Goal: Information Seeking & Learning: Check status

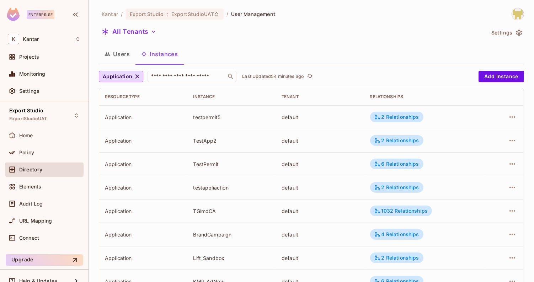
click at [182, 37] on div "All Tenants" at bounding box center [292, 33] width 386 height 14
click at [129, 50] on button "Users" at bounding box center [117, 54] width 37 height 18
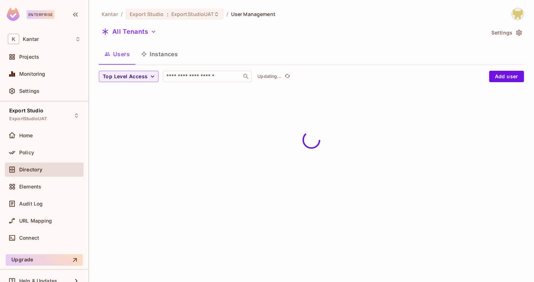
click at [156, 54] on button "Instances" at bounding box center [159, 54] width 48 height 18
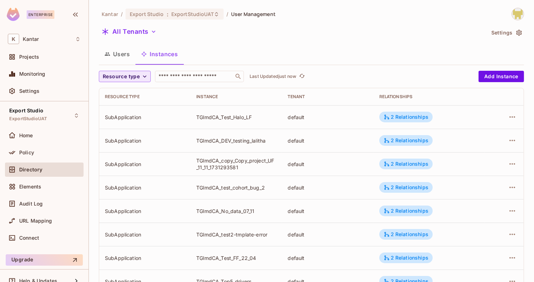
click at [141, 73] on icon "button" at bounding box center [144, 76] width 7 height 7
click at [137, 92] on span "Application" at bounding box center [123, 92] width 36 height 7
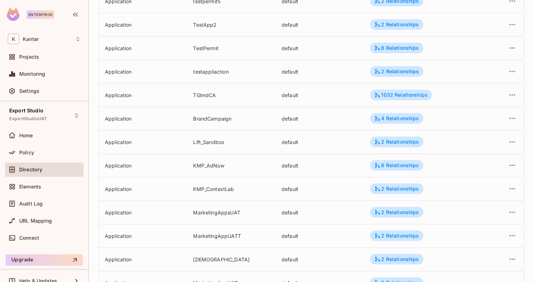
scroll to position [214, 0]
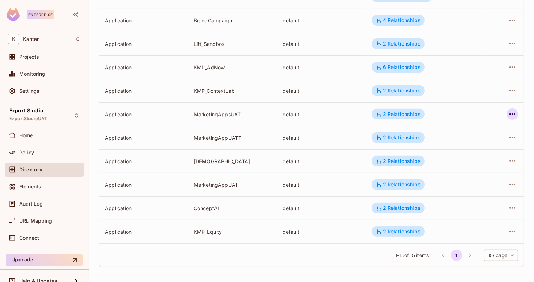
click at [512, 117] on icon "button" at bounding box center [512, 114] width 9 height 9
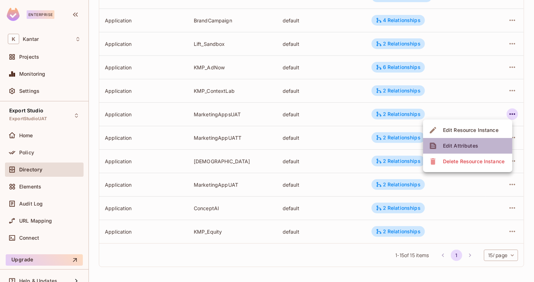
click at [464, 152] on li "Edit Attributes" at bounding box center [467, 146] width 89 height 16
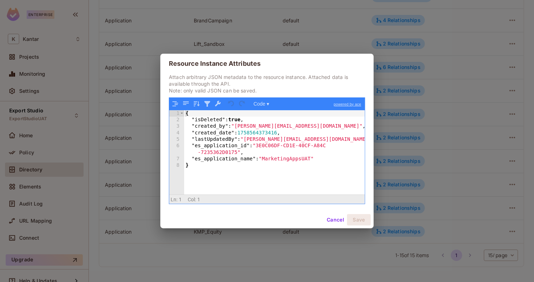
click at [328, 218] on button "Cancel" at bounding box center [335, 219] width 23 height 11
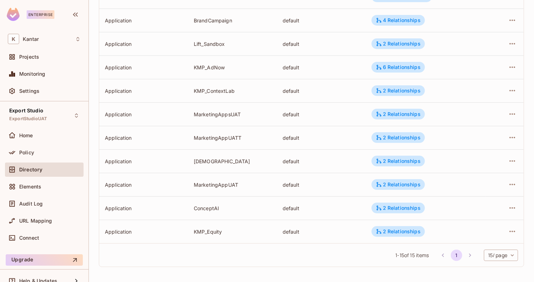
click at [507, 209] on div at bounding box center [504, 207] width 27 height 11
click at [511, 206] on icon "button" at bounding box center [512, 208] width 9 height 9
click at [468, 235] on span "Edit Attributes" at bounding box center [460, 239] width 39 height 11
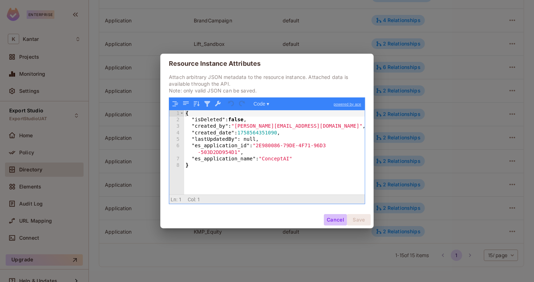
click at [330, 220] on button "Cancel" at bounding box center [335, 219] width 23 height 11
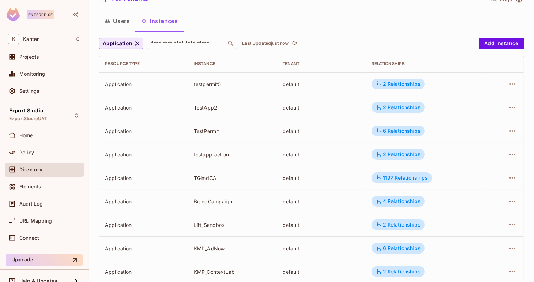
scroll to position [0, 0]
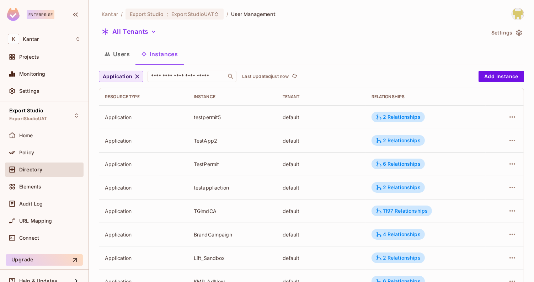
click at [118, 61] on button "Users" at bounding box center [117, 54] width 37 height 18
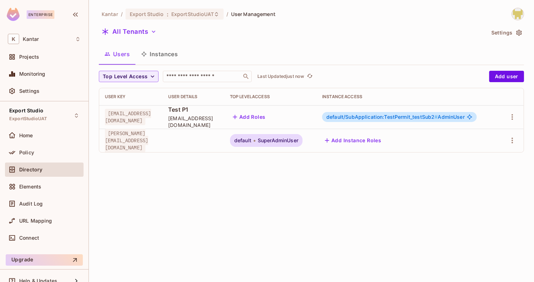
click at [148, 55] on button "Instances" at bounding box center [159, 54] width 48 height 18
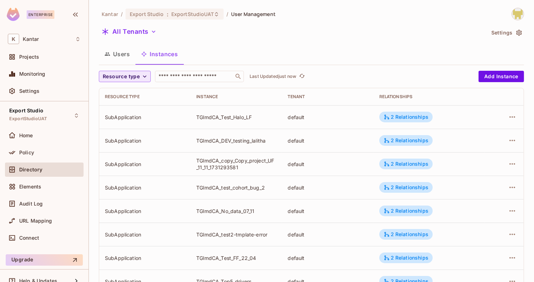
click at [137, 72] on span "Resource type" at bounding box center [121, 76] width 37 height 9
click at [137, 87] on li "Application" at bounding box center [123, 92] width 48 height 15
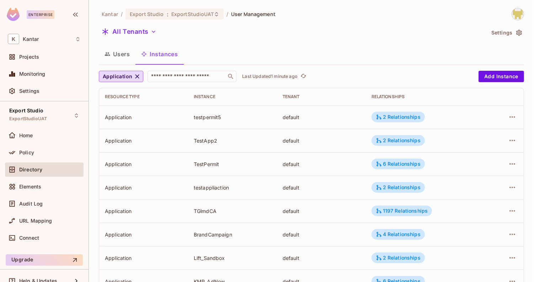
click at [127, 53] on button "Users" at bounding box center [117, 54] width 37 height 18
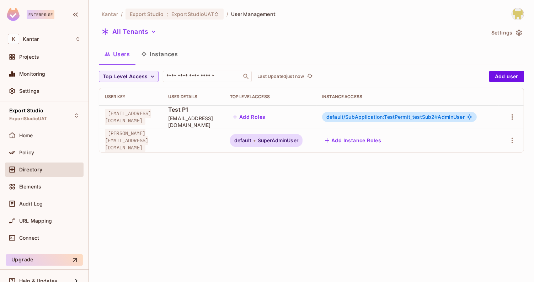
click at [153, 55] on button "Instances" at bounding box center [159, 54] width 48 height 18
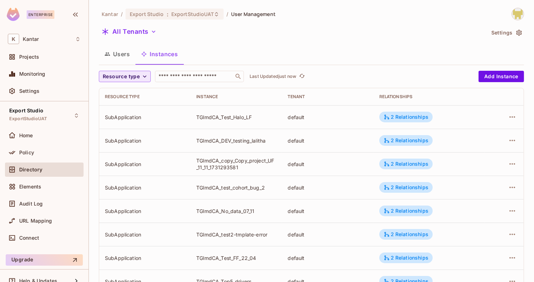
click at [135, 78] on span "Resource type" at bounding box center [121, 76] width 37 height 9
click at [133, 99] on li "Application" at bounding box center [123, 92] width 48 height 15
click at [126, 80] on span "Resource type" at bounding box center [121, 76] width 37 height 9
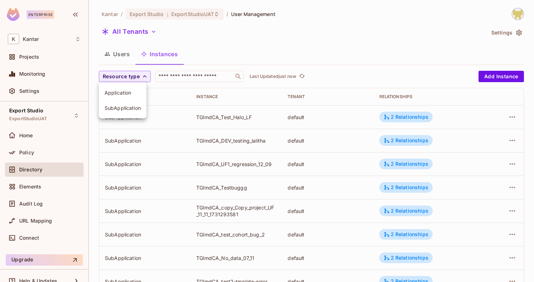
click at [129, 90] on span "Application" at bounding box center [123, 92] width 36 height 7
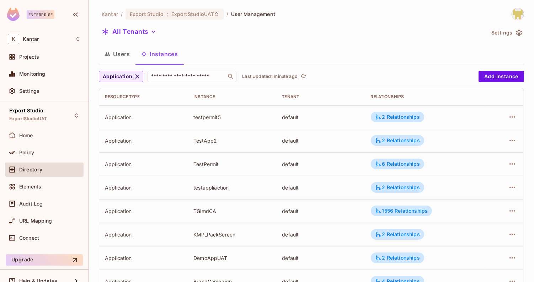
click at [131, 78] on span "Application" at bounding box center [118, 76] width 30 height 9
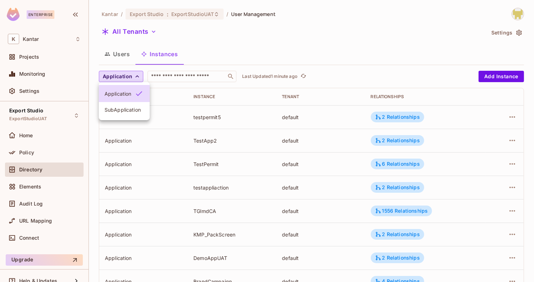
click at [121, 54] on div at bounding box center [267, 141] width 534 height 282
click at [115, 56] on button "Users" at bounding box center [117, 54] width 37 height 18
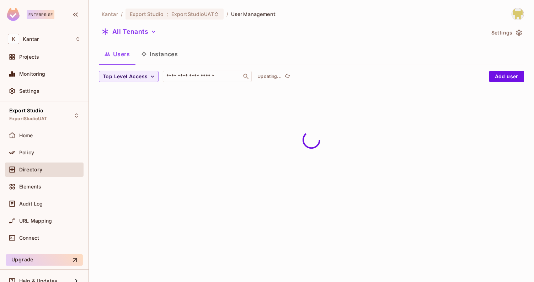
click at [147, 56] on icon "button" at bounding box center [144, 54] width 6 height 6
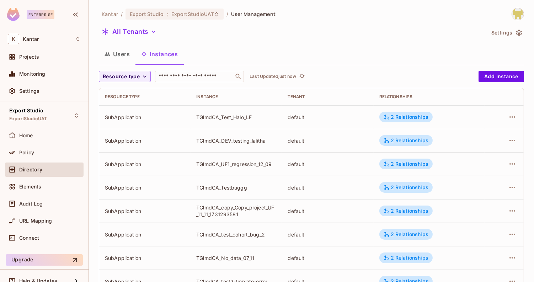
scroll to position [214, 0]
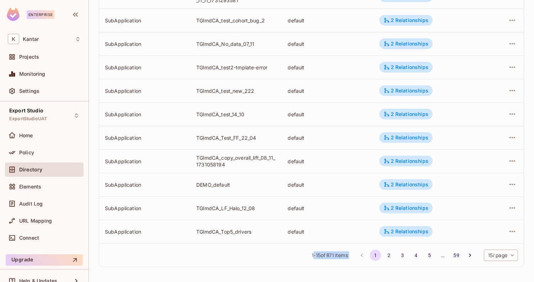
drag, startPoint x: 310, startPoint y: 255, endPoint x: 353, endPoint y: 257, distance: 42.7
click at [353, 257] on div "1 - 15 of 871 items 1 2 3 4 5 … 59 15 / page ** ​" at bounding box center [311, 254] width 425 height 23
click at [353, 270] on div "Resource type ​ Last Updated just now Add Instance Resource type Instance Tenan…" at bounding box center [311, 65] width 425 height 416
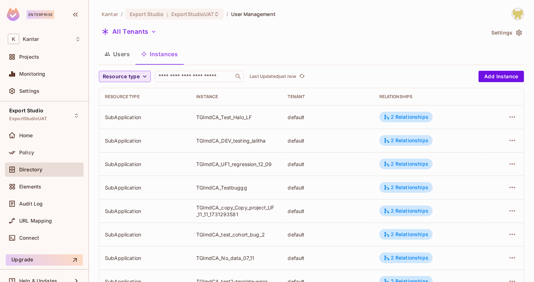
click at [134, 80] on span "Resource type" at bounding box center [121, 76] width 37 height 9
click at [132, 106] on span "SubApplication" at bounding box center [123, 108] width 36 height 7
click at [133, 76] on span "SubApplication" at bounding box center [123, 76] width 40 height 9
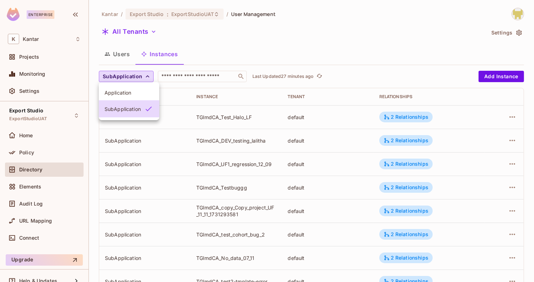
click at [251, 63] on div at bounding box center [267, 141] width 534 height 282
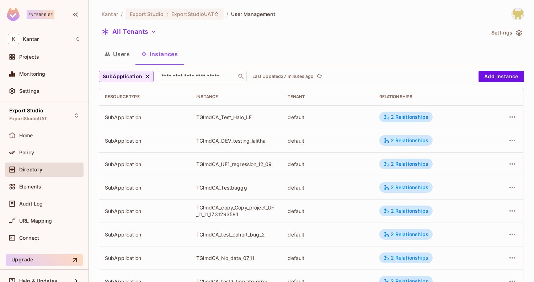
click at [137, 72] on span "SubApplication" at bounding box center [123, 76] width 40 height 9
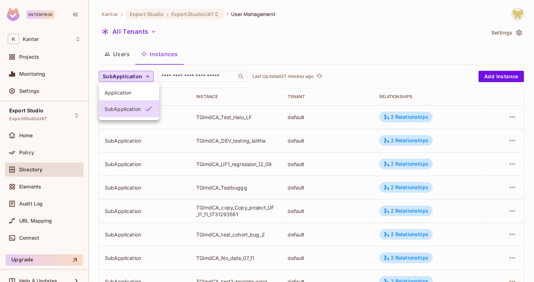
click at [129, 94] on span "Application" at bounding box center [129, 92] width 49 height 7
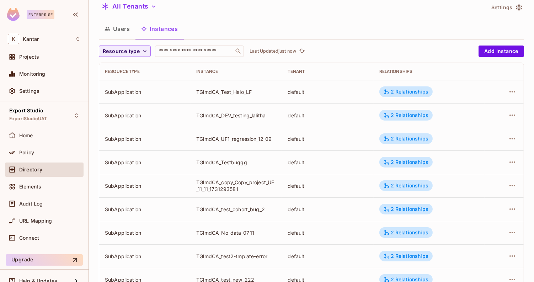
scroll to position [30, 0]
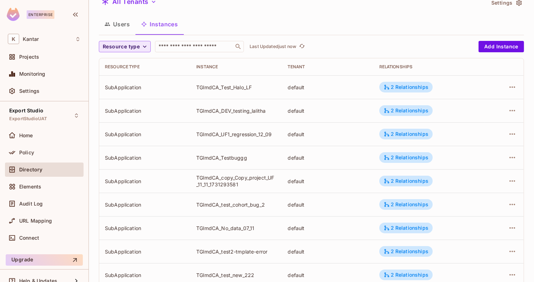
click at [133, 51] on button "Resource type" at bounding box center [125, 46] width 52 height 11
click at [138, 65] on span "Application" at bounding box center [123, 62] width 36 height 7
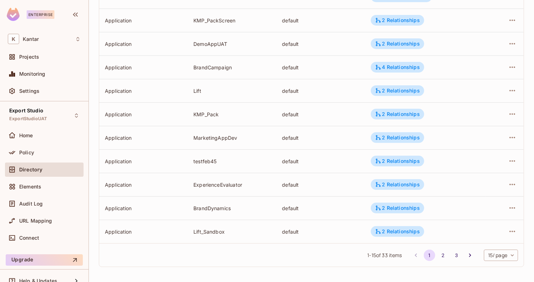
scroll to position [0, 0]
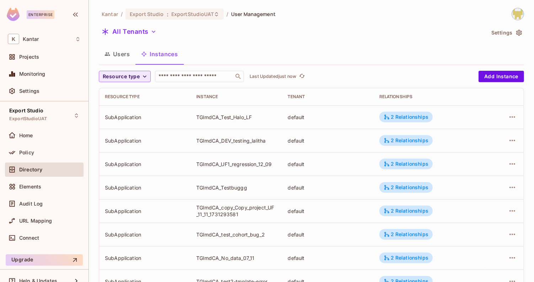
click at [134, 79] on span "Resource type" at bounding box center [121, 76] width 37 height 9
click at [137, 103] on li "SubApplication" at bounding box center [123, 107] width 48 height 15
click at [139, 75] on span "SubApplication" at bounding box center [123, 76] width 40 height 9
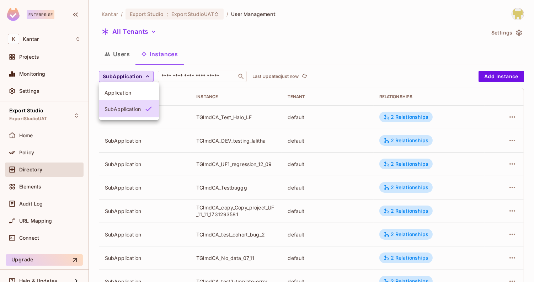
click at [132, 89] on span "Application" at bounding box center [129, 92] width 49 height 7
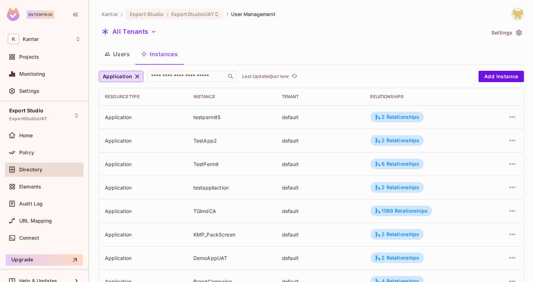
click at [127, 54] on button "Users" at bounding box center [117, 54] width 37 height 18
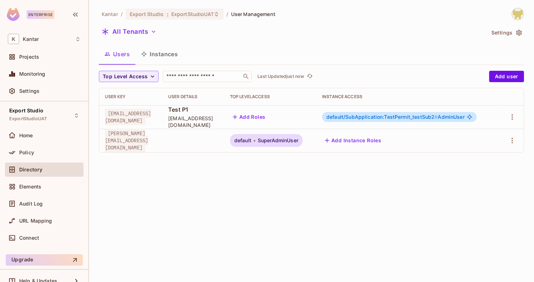
click at [156, 53] on button "Instances" at bounding box center [159, 54] width 48 height 18
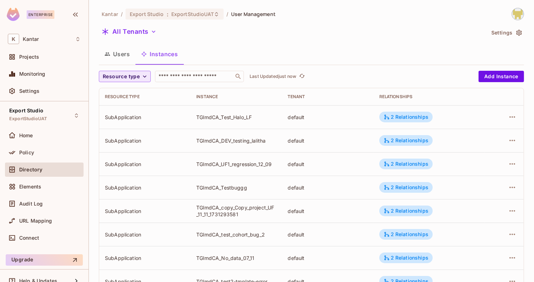
click at [131, 71] on button "Resource type" at bounding box center [125, 76] width 52 height 11
click at [135, 102] on li "SubApplication" at bounding box center [123, 107] width 48 height 15
click at [119, 73] on span "SubApplication" at bounding box center [123, 76] width 40 height 9
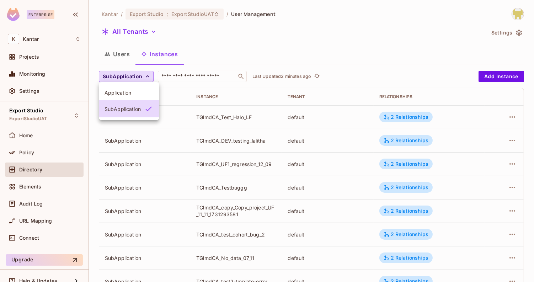
click at [126, 89] on li "Application" at bounding box center [129, 92] width 60 height 15
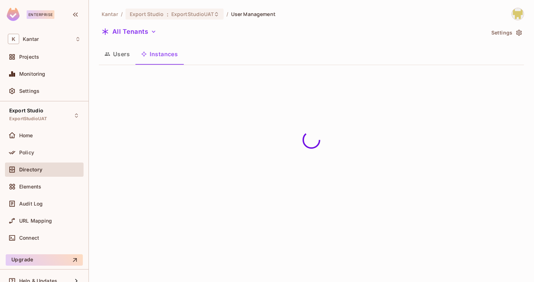
click at [248, 195] on div "Kantar / Export Studio : ExportStudioUAT / User Management All Tenants Settings…" at bounding box center [311, 141] width 445 height 282
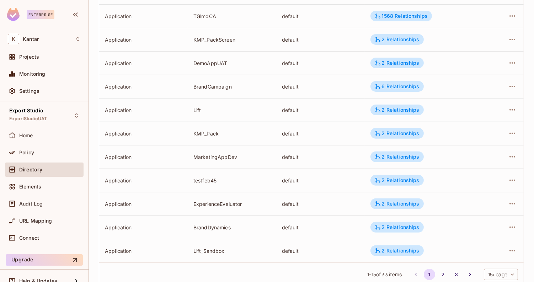
scroll to position [214, 0]
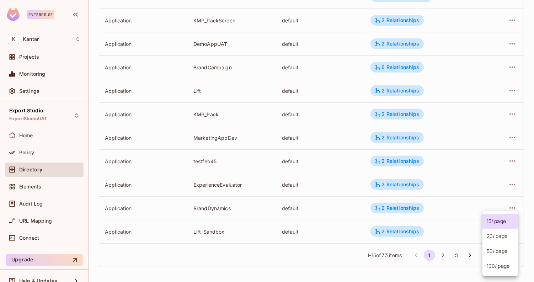
click at [491, 252] on body "Enterprise K Kantar Projects Monitoring Settings Export Studio ExportStudioUAT …" at bounding box center [267, 141] width 534 height 282
click at [494, 269] on li "100 / page" at bounding box center [501, 266] width 36 height 15
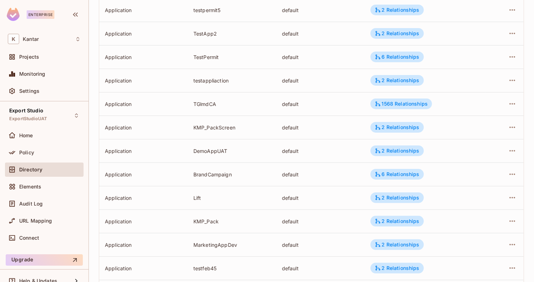
scroll to position [115, 0]
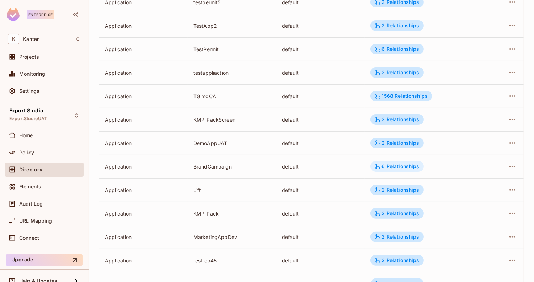
click at [393, 168] on div "6 Relationships" at bounding box center [397, 166] width 45 height 6
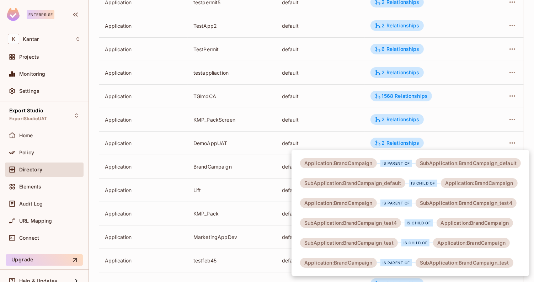
click at [265, 166] on div at bounding box center [267, 141] width 534 height 282
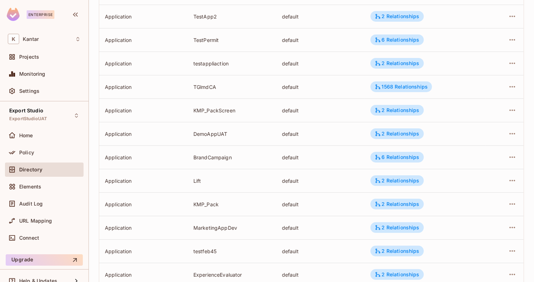
scroll to position [0, 0]
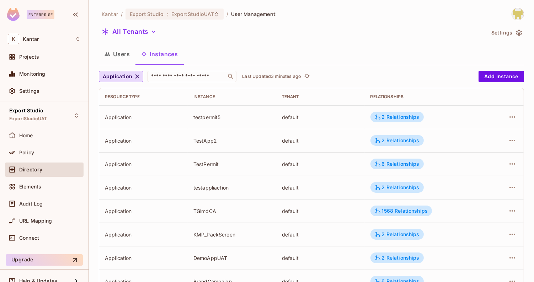
click at [123, 56] on button "Users" at bounding box center [117, 54] width 37 height 18
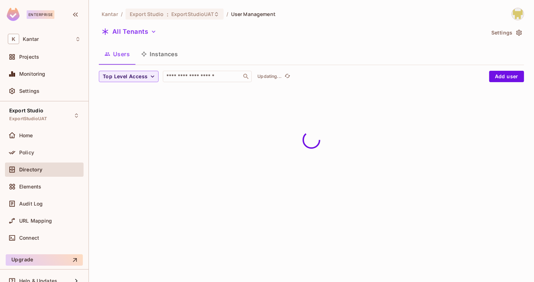
click at [151, 55] on button "Instances" at bounding box center [159, 54] width 48 height 18
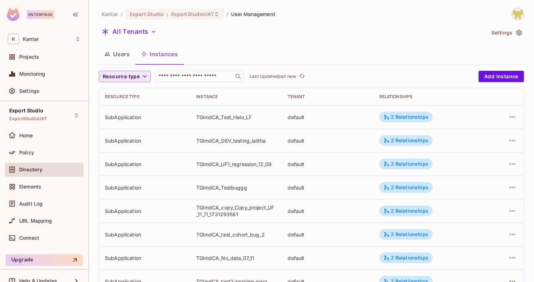
click at [124, 80] on span "Resource type" at bounding box center [121, 76] width 37 height 9
click at [126, 107] on span "SubApplication" at bounding box center [123, 108] width 36 height 7
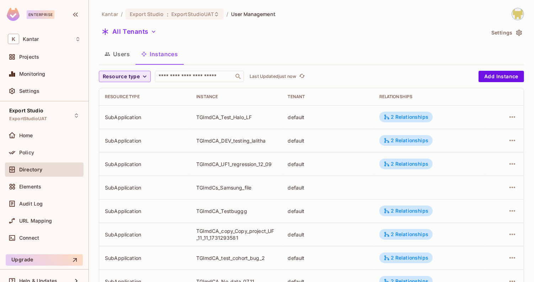
click at [145, 77] on icon "button" at bounding box center [144, 76] width 7 height 7
click at [138, 102] on li "SubApplication" at bounding box center [123, 107] width 48 height 15
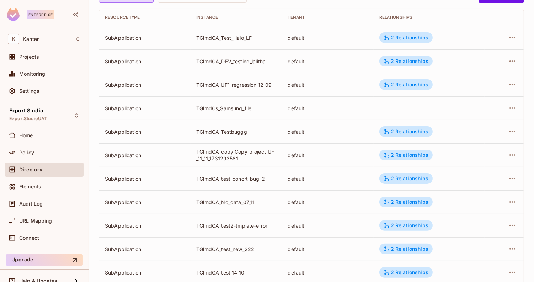
scroll to position [214, 0]
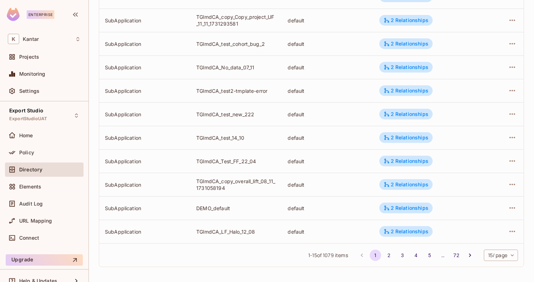
click at [486, 255] on body "Enterprise K Kantar Projects Monitoring Settings Export Studio ExportStudioUAT …" at bounding box center [267, 141] width 534 height 282
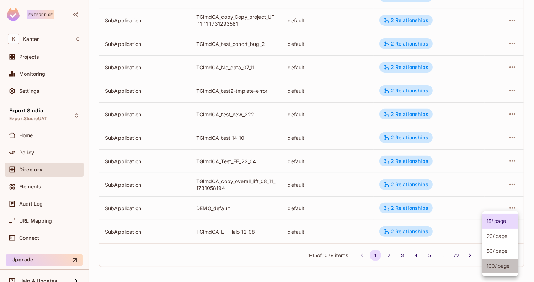
click at [492, 266] on li "100 / page" at bounding box center [501, 266] width 36 height 15
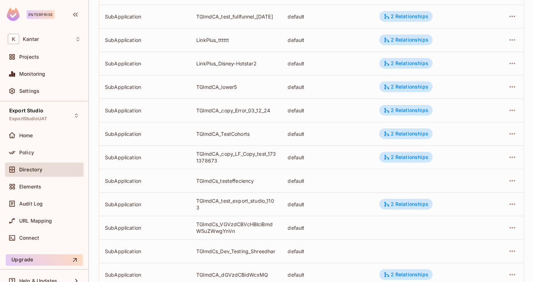
scroll to position [2209, 0]
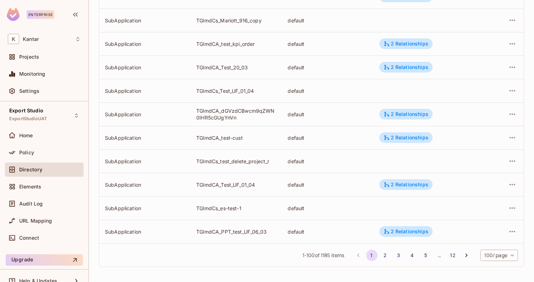
click at [482, 252] on body "Enterprise K Kantar Projects Monitoring Settings Export Studio ExportStudioUAT …" at bounding box center [267, 141] width 534 height 282
click at [428, 193] on div at bounding box center [267, 141] width 534 height 282
click at [387, 250] on button "2" at bounding box center [385, 255] width 11 height 11
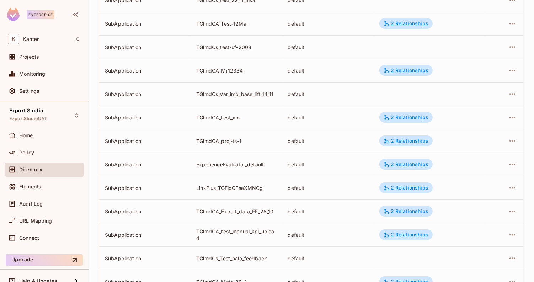
scroll to position [1784, 0]
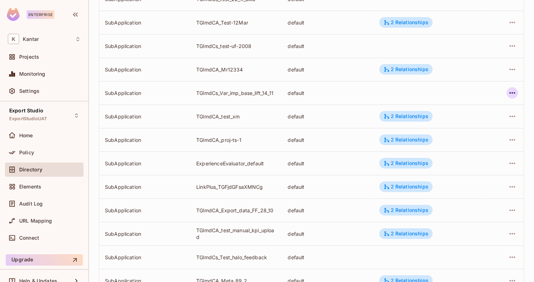
click at [517, 89] on icon "button" at bounding box center [512, 93] width 9 height 9
click at [475, 124] on div "Edit Attributes" at bounding box center [460, 124] width 35 height 7
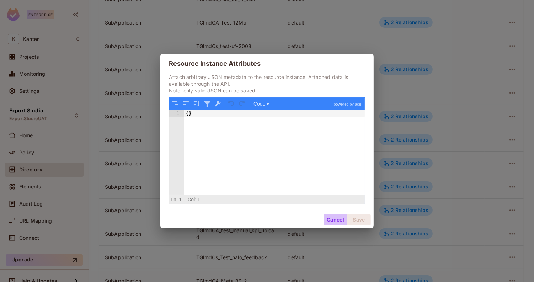
click at [336, 216] on button "Cancel" at bounding box center [335, 219] width 23 height 11
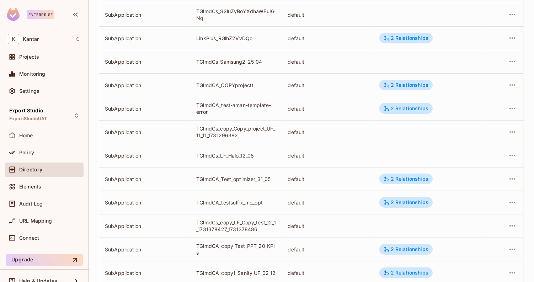
scroll to position [2209, 0]
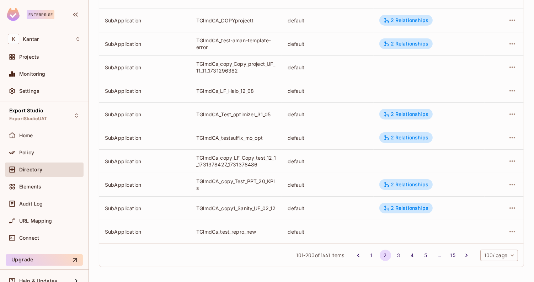
drag, startPoint x: 320, startPoint y: 256, endPoint x: 341, endPoint y: 254, distance: 21.0
click at [341, 254] on span "101 - 200 of 1441 items" at bounding box center [321, 255] width 48 height 8
drag, startPoint x: 337, startPoint y: 255, endPoint x: 318, endPoint y: 255, distance: 19.2
click at [318, 255] on span "101 - 200 of 1441 items" at bounding box center [321, 255] width 48 height 8
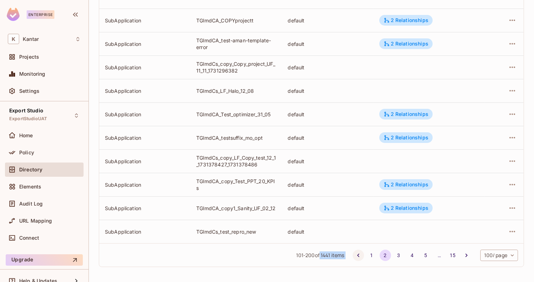
drag, startPoint x: 318, startPoint y: 255, endPoint x: 357, endPoint y: 257, distance: 39.2
click at [357, 257] on div "101 - 200 of 1441 items 1 2 3 4 5 … 15 100 / page *** ​" at bounding box center [311, 254] width 425 height 23
copy div "1441 items 1 2 3 4 5"
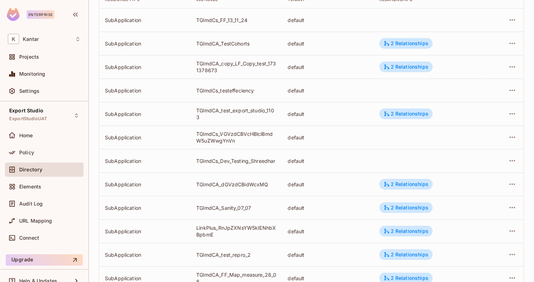
scroll to position [0, 0]
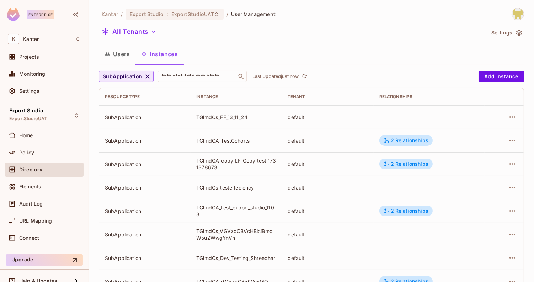
click at [131, 76] on span "SubApplication" at bounding box center [123, 76] width 40 height 9
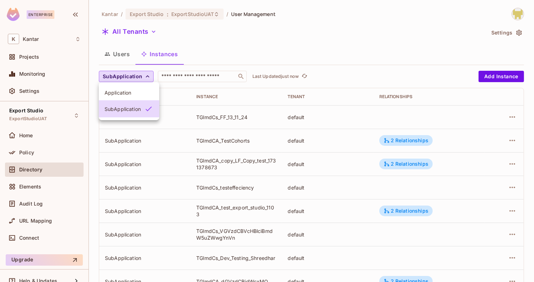
click at [135, 90] on span "Application" at bounding box center [129, 92] width 49 height 7
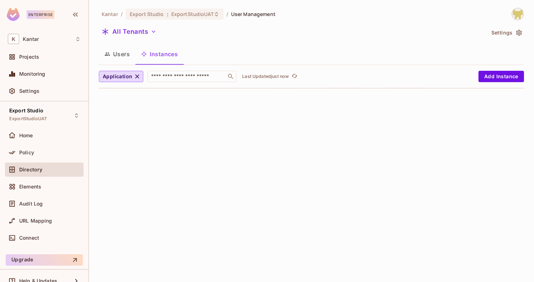
click at [122, 54] on button "Users" at bounding box center [117, 54] width 37 height 18
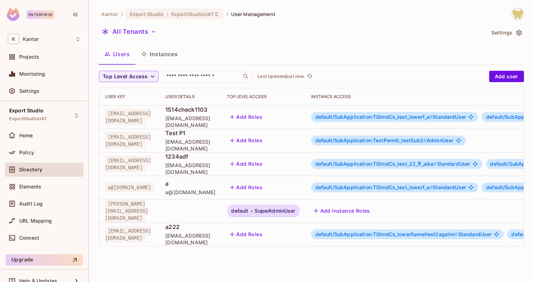
click at [161, 57] on button "Instances" at bounding box center [159, 54] width 48 height 18
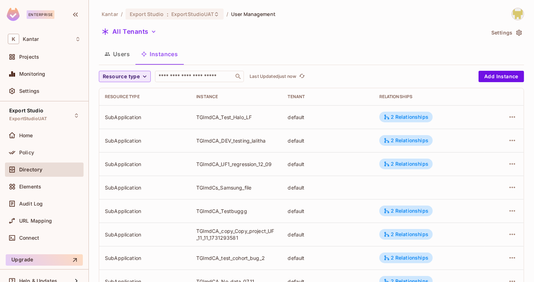
click at [134, 78] on span "Resource type" at bounding box center [121, 76] width 37 height 9
click at [133, 96] on span "Application" at bounding box center [123, 92] width 36 height 7
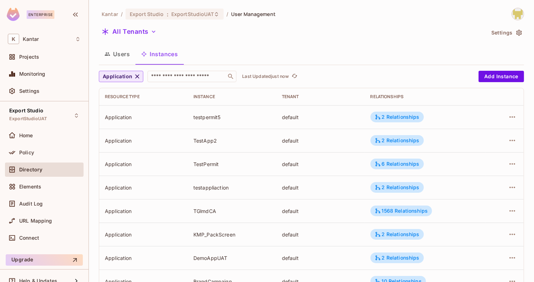
click at [126, 74] on span "Application" at bounding box center [118, 76] width 30 height 9
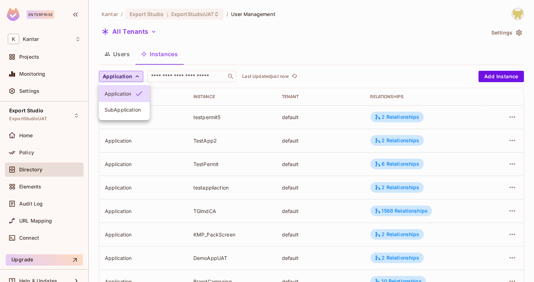
click at [131, 110] on span "SubApplication" at bounding box center [124, 109] width 39 height 7
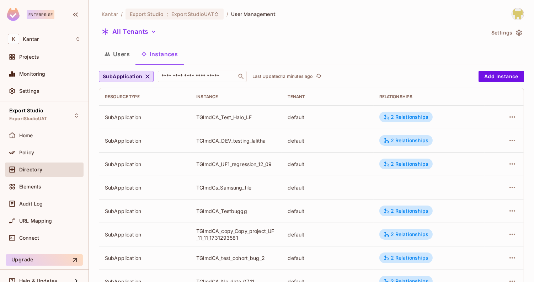
click at [125, 57] on button "Users" at bounding box center [117, 54] width 37 height 18
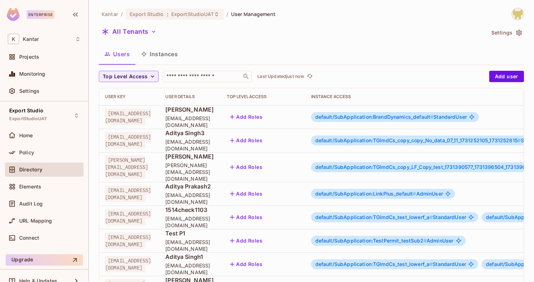
click at [152, 56] on button "Instances" at bounding box center [159, 54] width 48 height 18
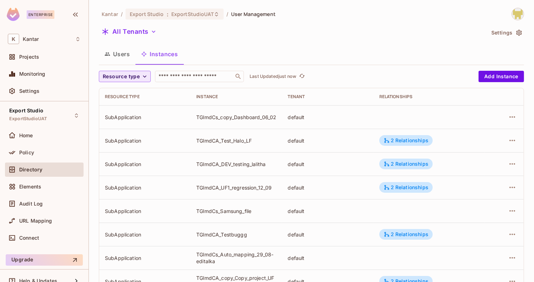
click at [133, 76] on span "Resource type" at bounding box center [121, 76] width 37 height 9
click at [131, 108] on span "SubApplication" at bounding box center [123, 108] width 36 height 7
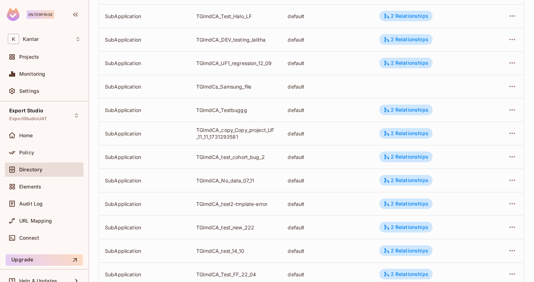
scroll to position [214, 0]
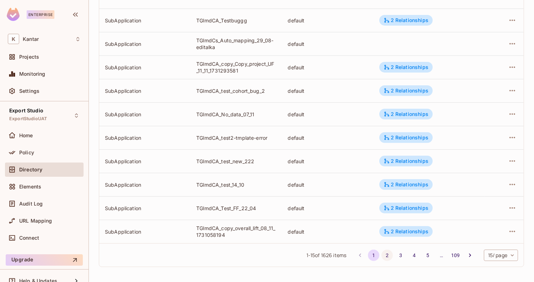
click at [384, 253] on button "2" at bounding box center [387, 255] width 11 height 11
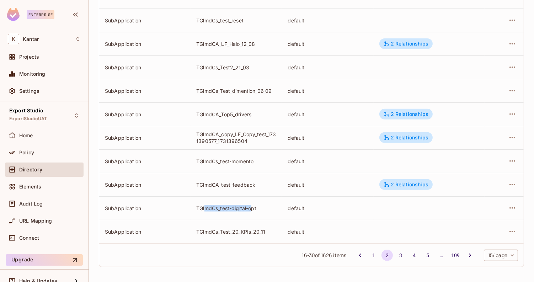
drag, startPoint x: 204, startPoint y: 209, endPoint x: 251, endPoint y: 206, distance: 46.7
click at [251, 206] on div "TGlmdCs_test-digital-opt" at bounding box center [236, 208] width 80 height 7
drag, startPoint x: 261, startPoint y: 208, endPoint x: 252, endPoint y: 209, distance: 9.0
click at [252, 209] on div "TGlmdCs_test-digital-opt" at bounding box center [236, 208] width 80 height 7
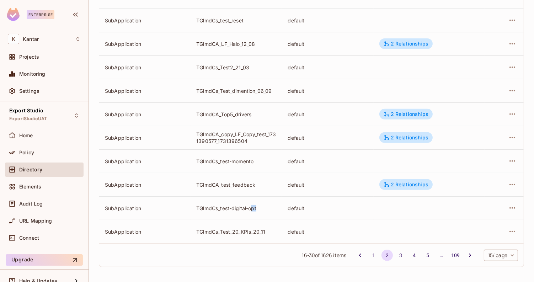
click at [252, 209] on div "TGlmdCs_test-digital-opt" at bounding box center [236, 208] width 80 height 7
click at [266, 210] on div "TGlmdCs_test-digital-opt" at bounding box center [236, 208] width 80 height 7
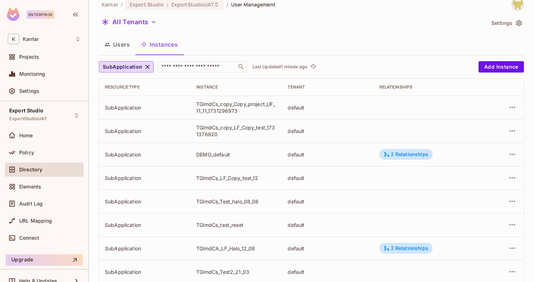
scroll to position [0, 0]
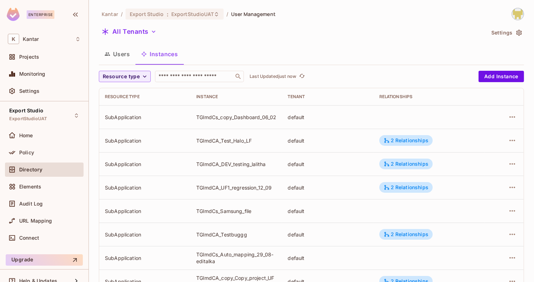
scroll to position [214, 0]
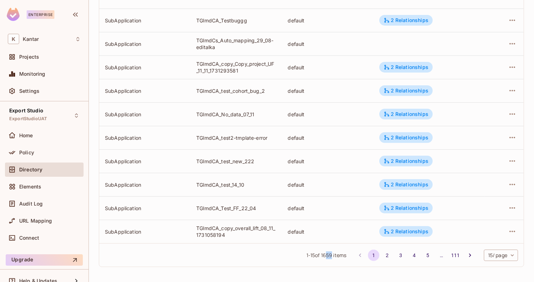
drag, startPoint x: 325, startPoint y: 256, endPoint x: 330, endPoint y: 256, distance: 4.6
click at [330, 256] on span "1 - 15 of 1659 items" at bounding box center [327, 255] width 40 height 8
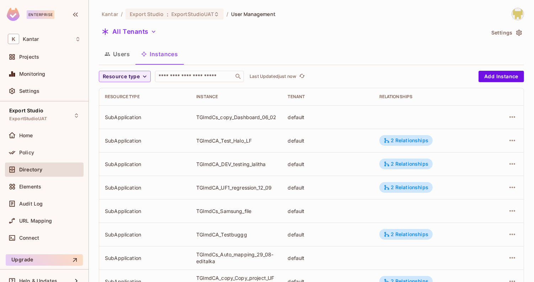
click at [131, 68] on div "Kantar / Export Studio : ExportStudioUAT / User Management All Tenants Settings…" at bounding box center [311, 247] width 425 height 479
click at [133, 73] on span "Resource type" at bounding box center [121, 76] width 37 height 9
click at [135, 108] on span "SubApplication" at bounding box center [123, 108] width 36 height 7
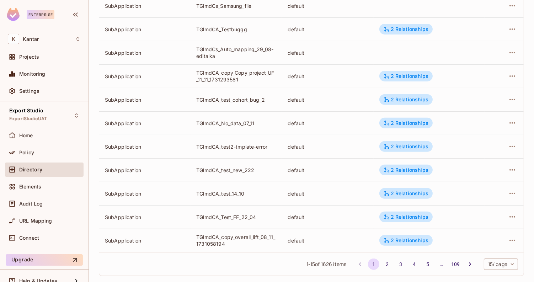
scroll to position [214, 0]
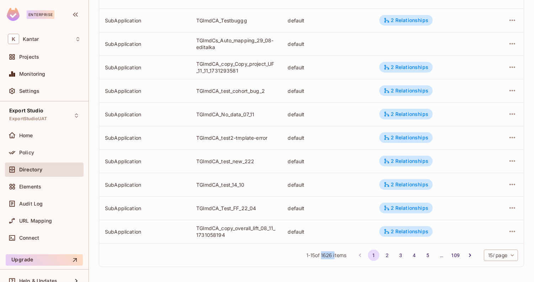
drag, startPoint x: 321, startPoint y: 255, endPoint x: 334, endPoint y: 255, distance: 12.8
click at [334, 255] on span "1 - 15 of 1626 items" at bounding box center [327, 255] width 40 height 8
click at [322, 257] on span "1 - 15 of 1626 items" at bounding box center [327, 255] width 40 height 8
click at [392, 210] on div "2 Relationships" at bounding box center [406, 208] width 45 height 6
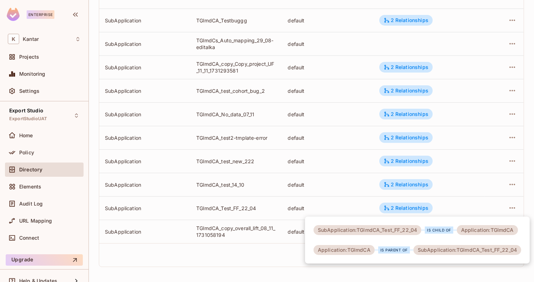
click at [370, 204] on div at bounding box center [267, 141] width 534 height 282
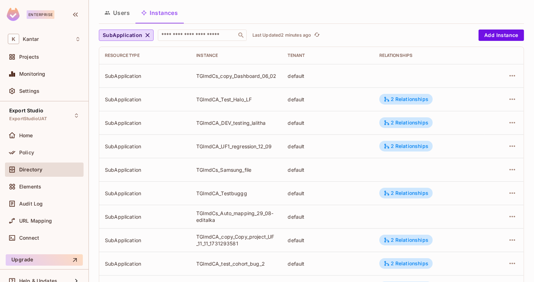
scroll to position [0, 0]
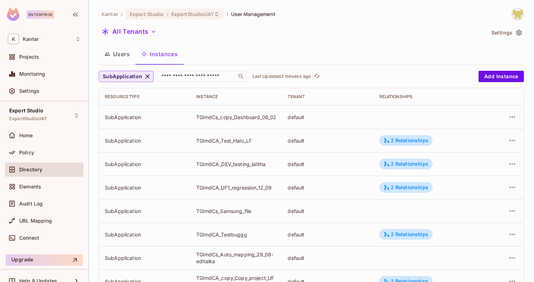
click at [131, 76] on span "SubApplication" at bounding box center [123, 76] width 40 height 9
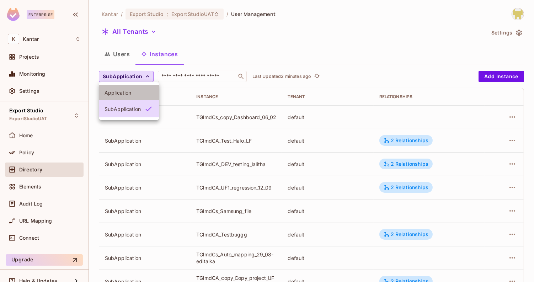
click at [135, 94] on span "Application" at bounding box center [129, 92] width 49 height 7
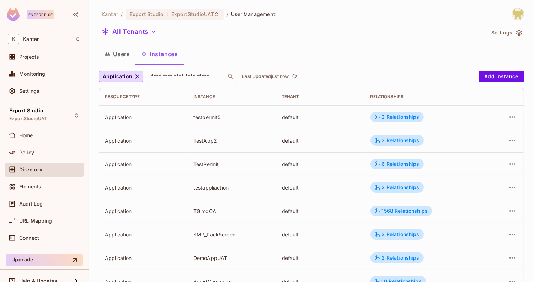
click at [439, 209] on td "1568 Relationships" at bounding box center [425, 210] width 121 height 23
click at [128, 58] on button "Users" at bounding box center [117, 54] width 37 height 18
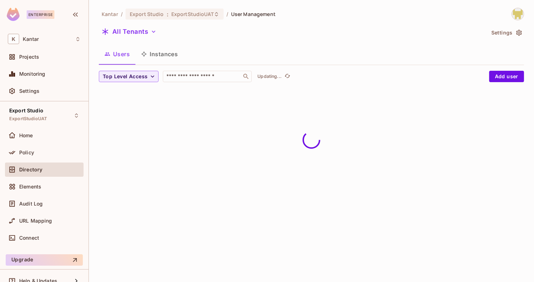
click at [154, 58] on button "Instances" at bounding box center [159, 54] width 48 height 18
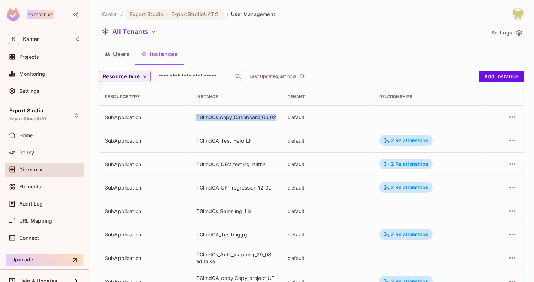
drag, startPoint x: 196, startPoint y: 113, endPoint x: 212, endPoint y: 123, distance: 18.4
click at [212, 123] on td "TGlmdCs_copy_Dashboard_06_02" at bounding box center [236, 116] width 91 height 23
click at [212, 121] on div "TGlmdCs_copy_Dashboard_06_02" at bounding box center [236, 117] width 80 height 7
drag, startPoint x: 236, startPoint y: 112, endPoint x: 256, endPoint y: 114, distance: 19.7
click at [256, 114] on div "TGlmdCs_copy_Dashboard_06_02" at bounding box center [236, 117] width 80 height 7
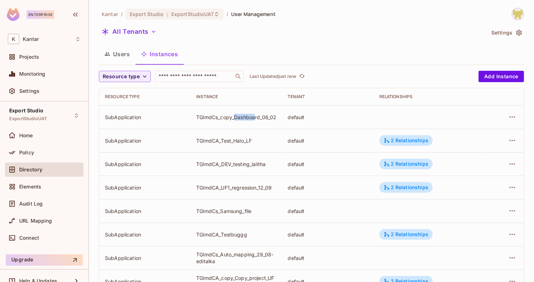
click at [256, 114] on div "TGlmdCs_copy_Dashboard_06_02" at bounding box center [236, 117] width 80 height 7
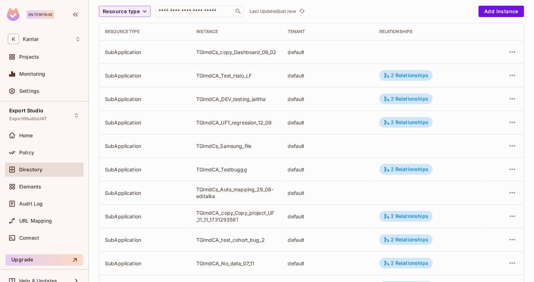
scroll to position [214, 0]
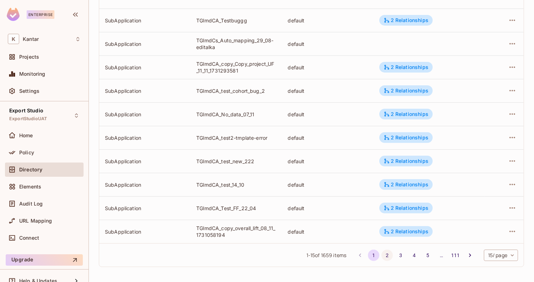
click at [384, 255] on button "2" at bounding box center [387, 255] width 11 height 11
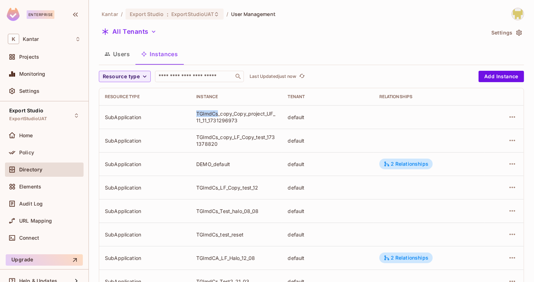
drag, startPoint x: 195, startPoint y: 112, endPoint x: 219, endPoint y: 113, distance: 23.5
click at [219, 113] on td "TGlmdCs_copy_Copy_project_UF_11_11_1731296973" at bounding box center [236, 116] width 91 height 23
click at [219, 113] on div "TGlmdCs_copy_Copy_project_UF_11_11_1731296973" at bounding box center [236, 117] width 80 height 14
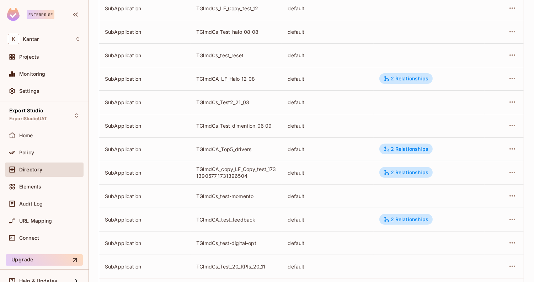
scroll to position [214, 0]
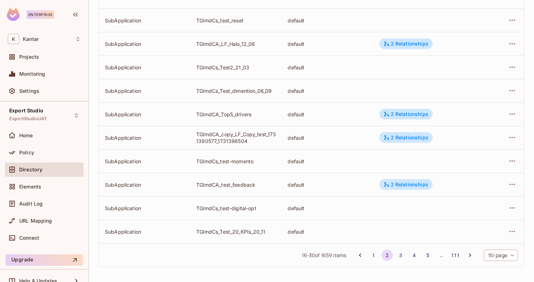
click at [498, 258] on body "Enterprise K Kantar Projects Monitoring Settings Export Studio ExportStudioUAT …" at bounding box center [267, 141] width 534 height 282
click at [498, 266] on li "100 / page" at bounding box center [501, 266] width 36 height 15
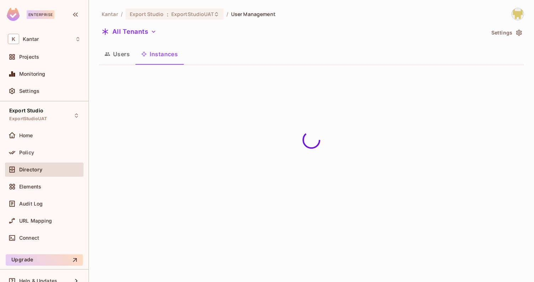
scroll to position [0, 0]
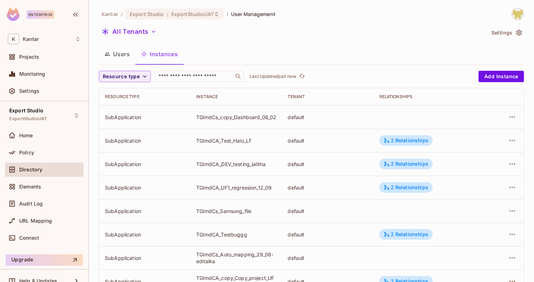
click at [325, 118] on div "default" at bounding box center [328, 117] width 80 height 7
drag, startPoint x: 195, startPoint y: 112, endPoint x: 219, endPoint y: 115, distance: 24.3
click at [219, 115] on td "TGlmdCs_copy_Dashboard_06_02" at bounding box center [236, 116] width 91 height 23
click at [219, 115] on div "TGlmdCs_copy_Dashboard_06_02" at bounding box center [236, 117] width 80 height 7
drag, startPoint x: 198, startPoint y: 115, endPoint x: 218, endPoint y: 115, distance: 20.3
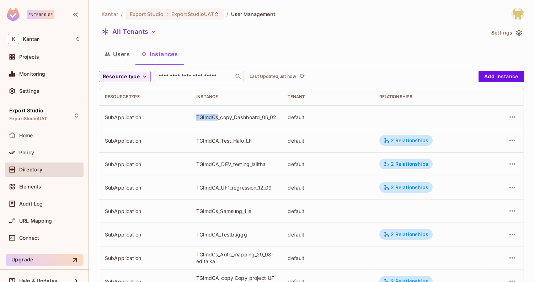
click at [218, 115] on div "TGlmdCs_copy_Dashboard_06_02" at bounding box center [236, 117] width 80 height 7
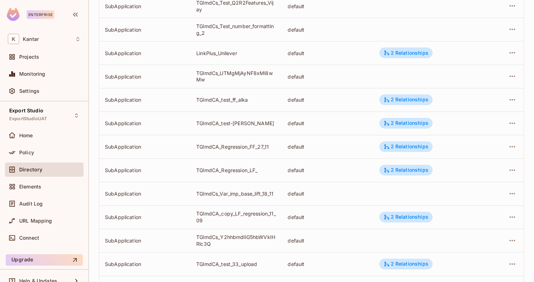
scroll to position [1121, 0]
drag, startPoint x: 195, startPoint y: 192, endPoint x: 222, endPoint y: 193, distance: 26.3
click at [222, 193] on td "TGlmdCs_Var_imp_base_lift_18_11" at bounding box center [236, 192] width 91 height 23
click at [222, 193] on div "TGlmdCs_Var_imp_base_lift_18_11" at bounding box center [236, 193] width 80 height 7
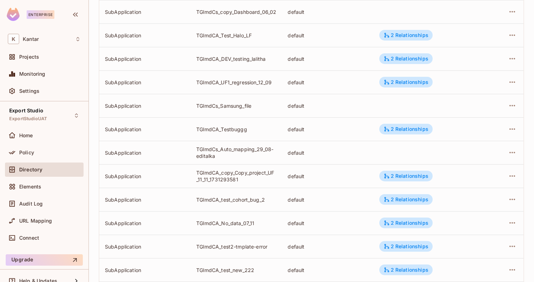
scroll to position [0, 0]
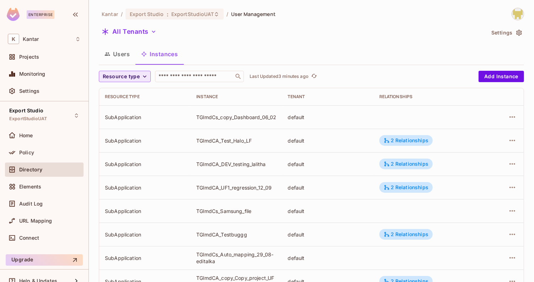
click at [137, 78] on span "Resource type" at bounding box center [121, 76] width 37 height 9
click at [133, 101] on li "SubApplication" at bounding box center [123, 107] width 48 height 15
click at [139, 73] on span "SubApplication" at bounding box center [123, 76] width 40 height 9
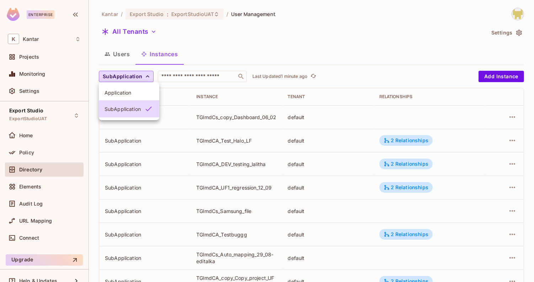
click at [128, 91] on span "Application" at bounding box center [129, 92] width 49 height 7
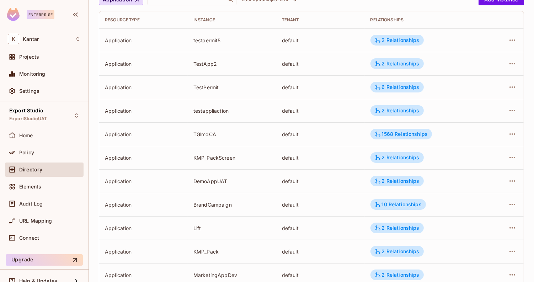
scroll to position [71, 0]
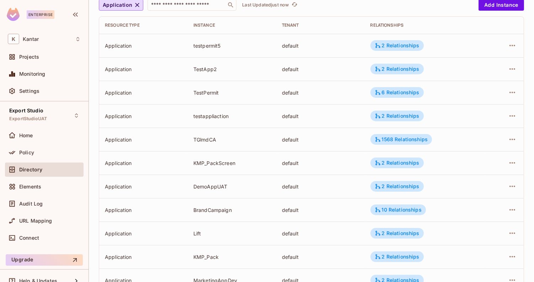
click at [202, 137] on div "TGlmdCA" at bounding box center [231, 139] width 77 height 7
click at [379, 142] on div "1568 Relationships" at bounding box center [402, 139] width 62 height 11
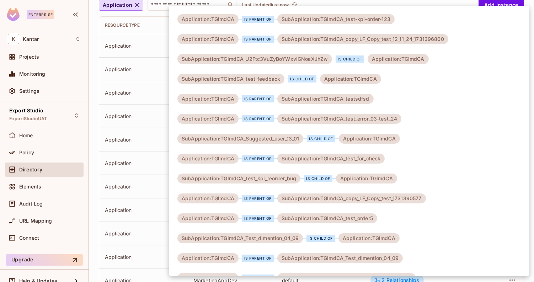
click at [145, 144] on div at bounding box center [267, 141] width 534 height 282
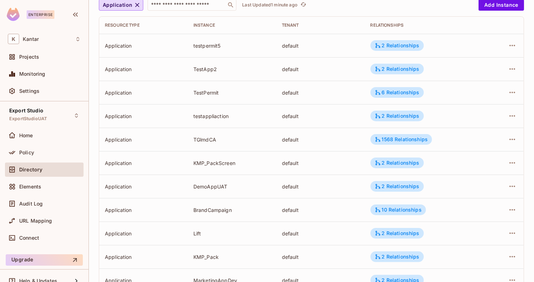
scroll to position [0, 0]
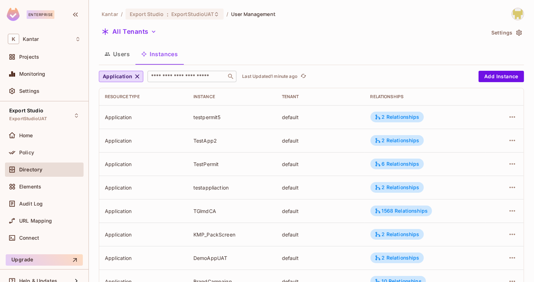
click at [185, 81] on div "​" at bounding box center [192, 76] width 89 height 11
click at [211, 58] on div "Users Instances" at bounding box center [311, 54] width 425 height 18
click at [127, 80] on span "Application" at bounding box center [118, 76] width 30 height 9
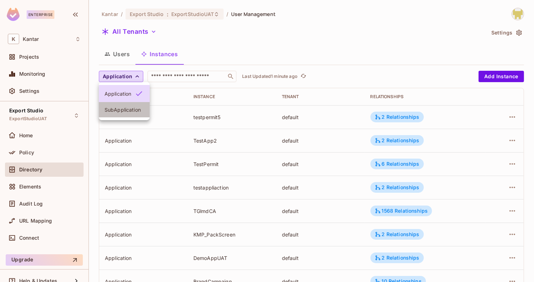
click at [121, 115] on li "SubApplication" at bounding box center [124, 109] width 51 height 15
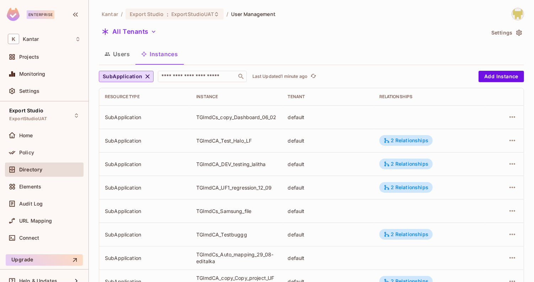
click at [415, 116] on td at bounding box center [429, 116] width 111 height 23
click at [465, 113] on td at bounding box center [429, 116] width 111 height 23
click at [516, 116] on icon "button" at bounding box center [512, 117] width 9 height 9
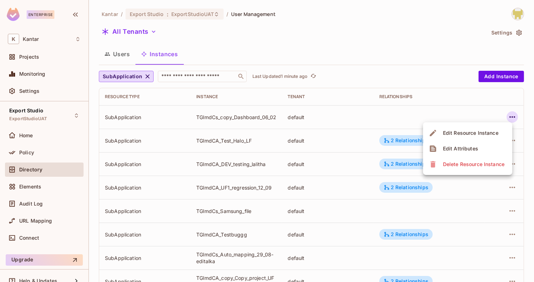
click at [464, 116] on div at bounding box center [267, 141] width 534 height 282
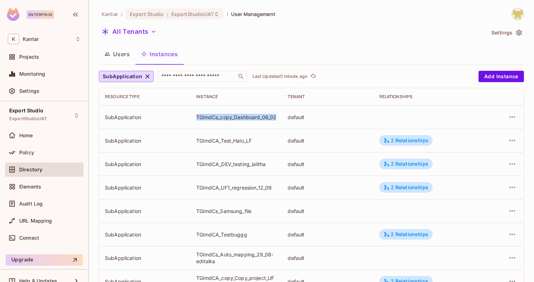
drag, startPoint x: 196, startPoint y: 114, endPoint x: 221, endPoint y: 119, distance: 25.0
click at [221, 119] on td "TGlmdCs_copy_Dashboard_06_02" at bounding box center [236, 116] width 91 height 23
click at [221, 119] on div "TGlmdCs_copy_Dashboard_06_02" at bounding box center [236, 117] width 80 height 7
drag, startPoint x: 380, startPoint y: 115, endPoint x: 412, endPoint y: 114, distance: 32.7
click at [413, 115] on td at bounding box center [429, 116] width 111 height 23
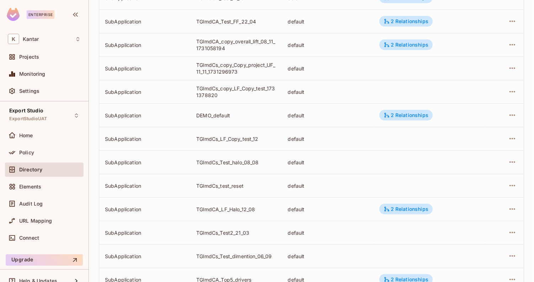
scroll to position [402, 0]
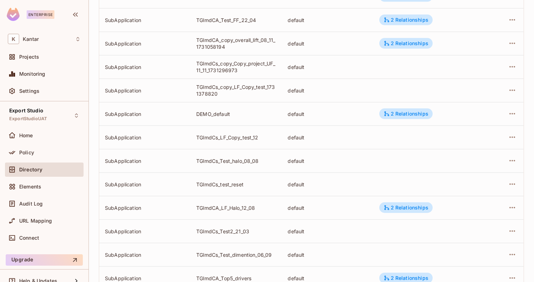
click at [408, 65] on td at bounding box center [429, 66] width 111 height 23
click at [423, 88] on td at bounding box center [429, 90] width 111 height 23
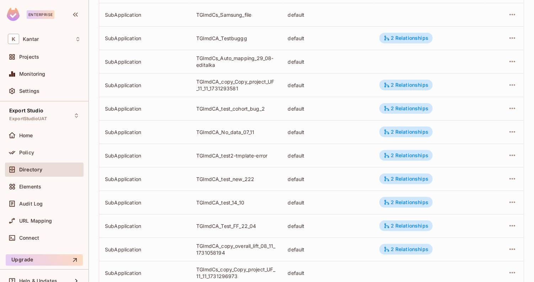
scroll to position [0, 0]
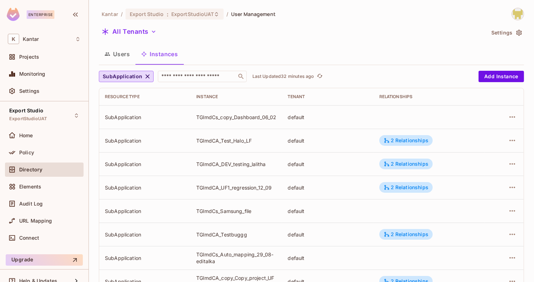
click at [117, 50] on button "Users" at bounding box center [117, 54] width 37 height 18
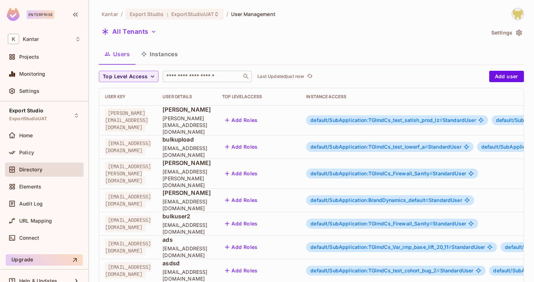
click at [194, 74] on input "text" at bounding box center [202, 76] width 75 height 7
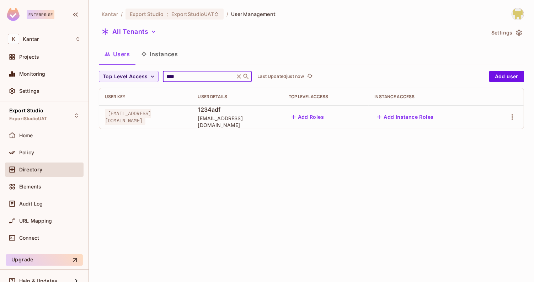
type input "****"
click at [235, 63] on div "Users Instances" at bounding box center [311, 55] width 425 height 20
click at [160, 55] on button "Instances" at bounding box center [159, 54] width 48 height 18
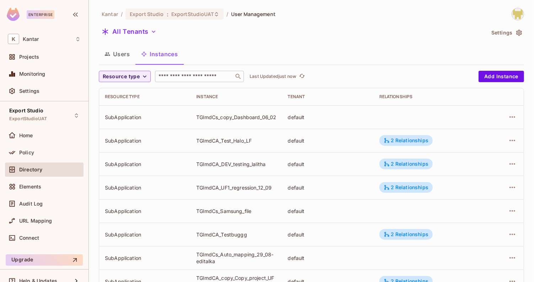
click at [190, 78] on input "text" at bounding box center [194, 76] width 75 height 7
paste input "**********"
type input "**********"
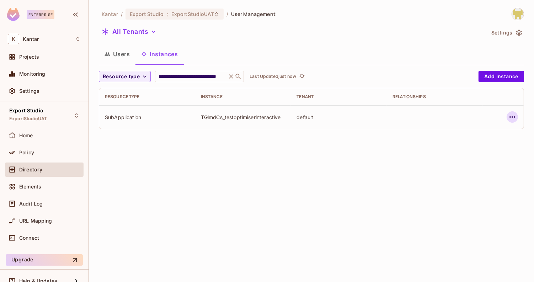
click at [512, 114] on icon "button" at bounding box center [512, 117] width 9 height 9
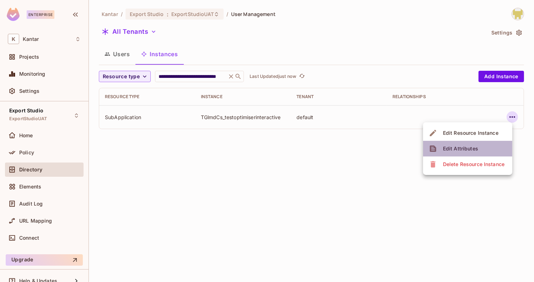
click at [464, 147] on div "Edit Attributes" at bounding box center [460, 148] width 35 height 7
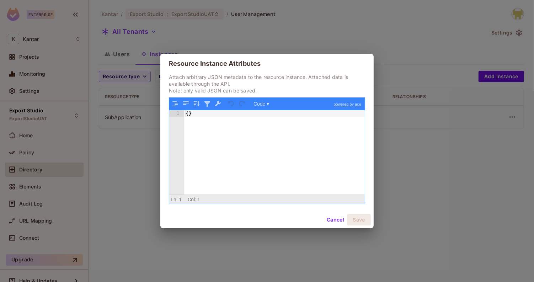
click at [336, 220] on button "Cancel" at bounding box center [335, 219] width 23 height 11
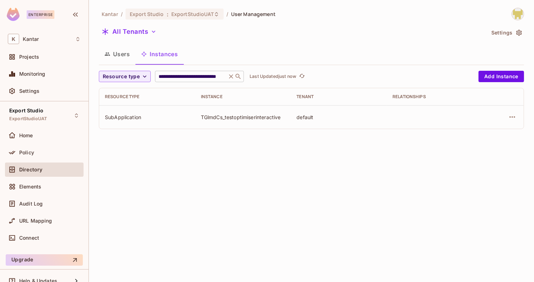
click at [228, 77] on icon at bounding box center [231, 76] width 7 height 7
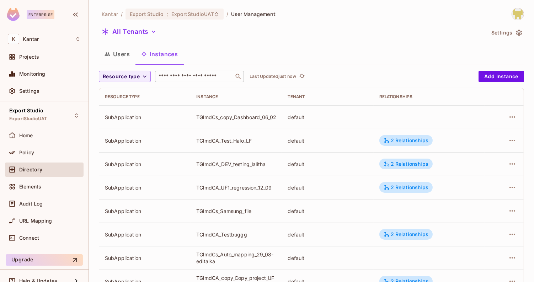
click at [114, 54] on button "Users" at bounding box center [117, 54] width 37 height 18
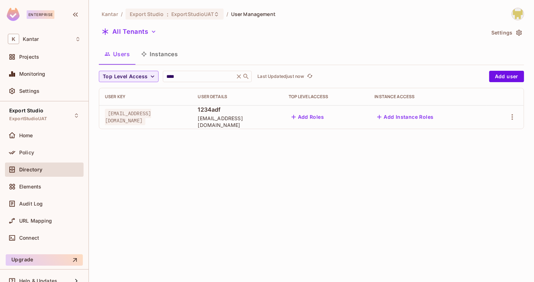
click at [154, 54] on button "Instances" at bounding box center [159, 54] width 48 height 18
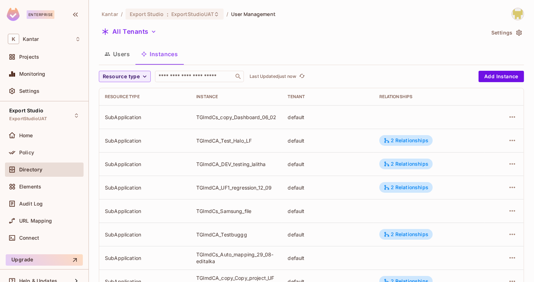
click at [126, 53] on button "Users" at bounding box center [117, 54] width 37 height 18
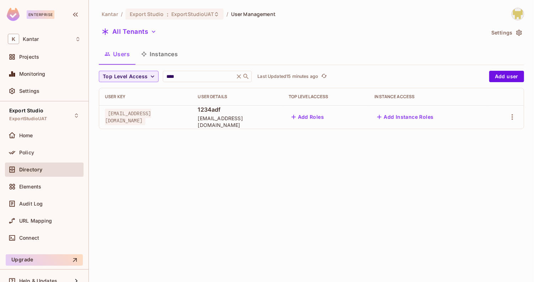
click at [59, 103] on div "Export Studio ExportStudioUAT Home Policy Directory Elements Audit Log URL Mapp…" at bounding box center [44, 176] width 89 height 150
click at [58, 92] on div "Settings" at bounding box center [50, 91] width 62 height 6
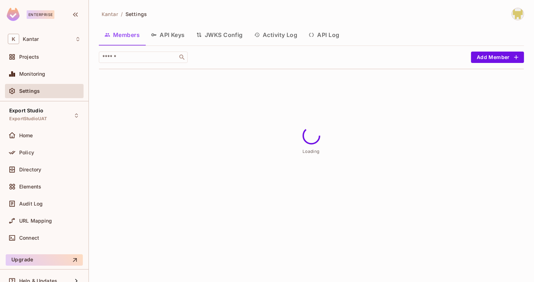
click at [319, 39] on button "API Log" at bounding box center [324, 35] width 42 height 18
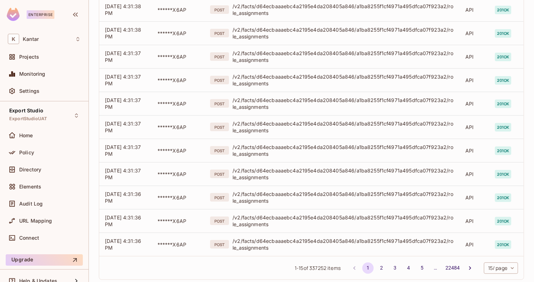
scroll to position [204, 0]
click at [493, 266] on body "Enterprise K Kantar Projects Monitoring Settings Export Studio ExportStudioUAT …" at bounding box center [267, 141] width 534 height 282
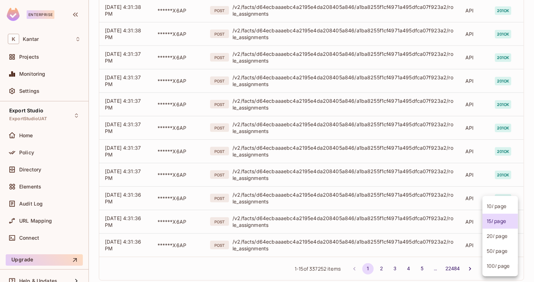
click at [498, 273] on ul "10 / page 15 / page 20 / page 50 / page 100 / page" at bounding box center [501, 236] width 36 height 80
click at [499, 268] on li "100 / page" at bounding box center [501, 266] width 36 height 15
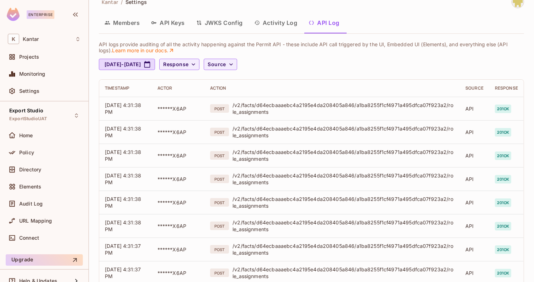
scroll to position [0, 0]
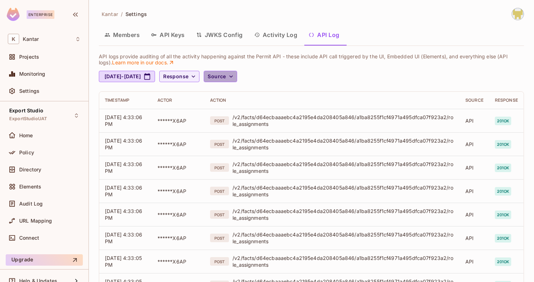
click at [226, 79] on span "Source" at bounding box center [217, 76] width 18 height 9
click at [255, 108] on span "UI logs" at bounding box center [260, 108] width 30 height 7
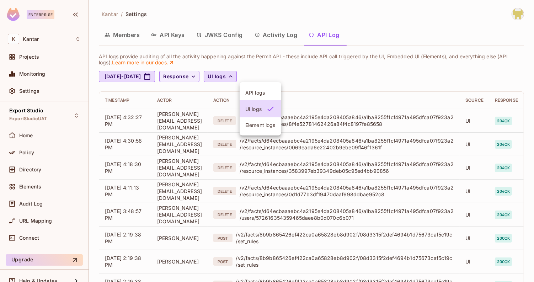
click at [304, 88] on div at bounding box center [267, 141] width 534 height 282
